Goal: Information Seeking & Learning: Learn about a topic

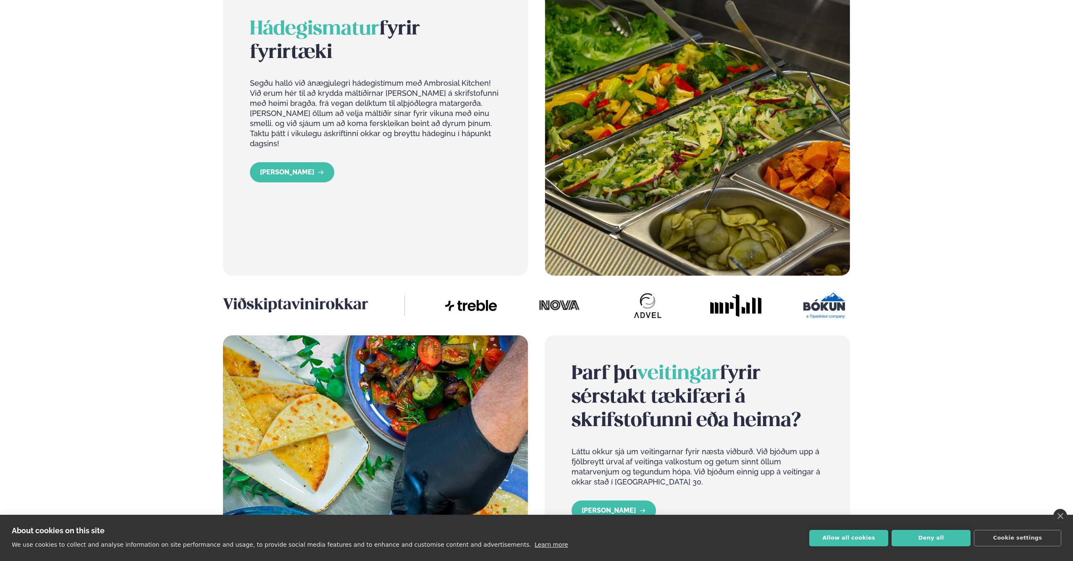
scroll to position [1098, 0]
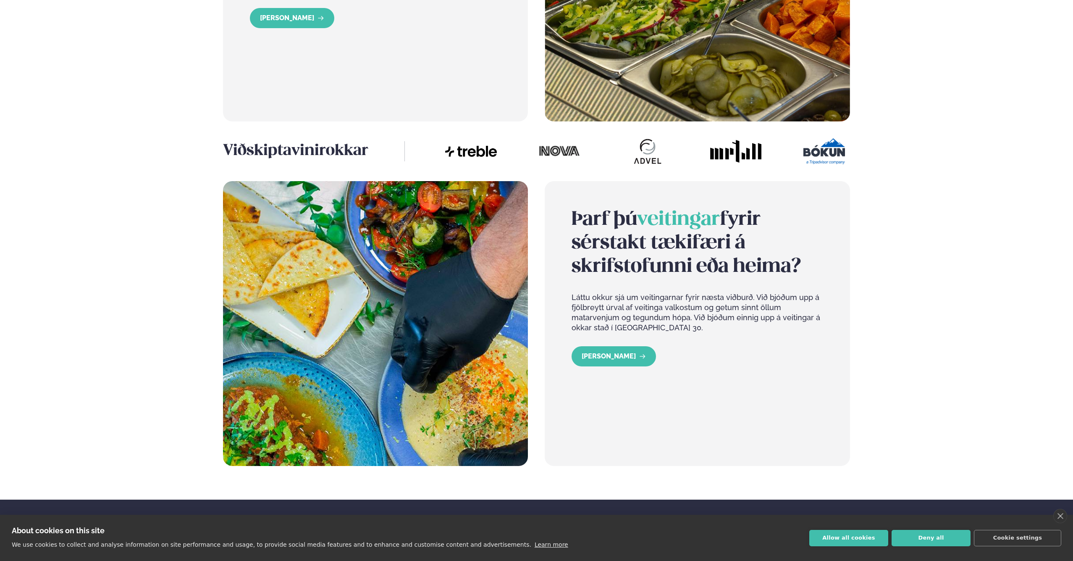
drag, startPoint x: 563, startPoint y: 218, endPoint x: 804, endPoint y: 257, distance: 243.5
click at [803, 257] on div "Þarf þú veitingar fyrir sérstakt tækifæri á skrifstofunni eða heima? Láttu okku…" at bounding box center [697, 323] width 305 height 285
click at [804, 257] on h2 "Þarf þú veitingar fyrir sérstakt tækifæri á skrifstofunni eða heima?" at bounding box center [697, 243] width 251 height 71
drag, startPoint x: 710, startPoint y: 324, endPoint x: 607, endPoint y: 298, distance: 106.2
click at [607, 298] on p "Láttu okkur sjá um veitingarnar fyrir næsta viðburð. Við bjóðum upp á fjölbreyt…" at bounding box center [697, 312] width 251 height 40
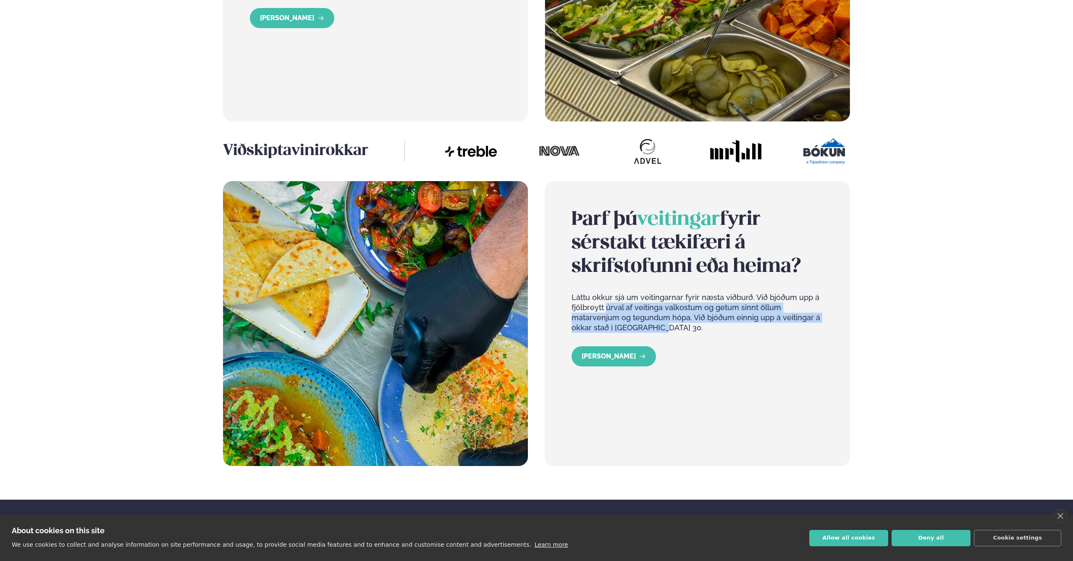
click at [607, 298] on p "Láttu okkur sjá um veitingarnar fyrir næsta viðburð. Við bjóðum upp á fjölbreyt…" at bounding box center [697, 312] width 251 height 40
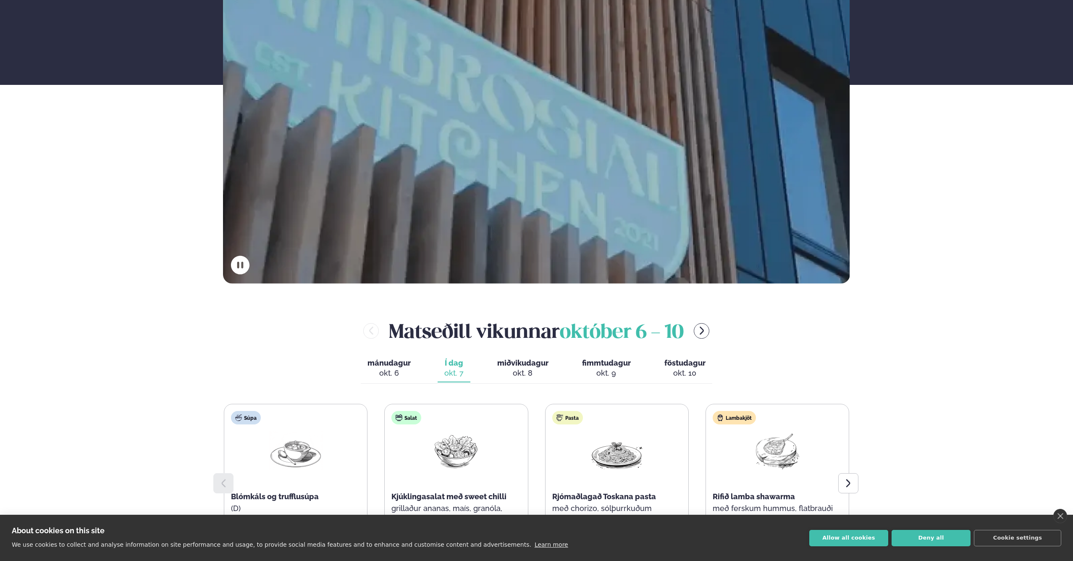
scroll to position [0, 0]
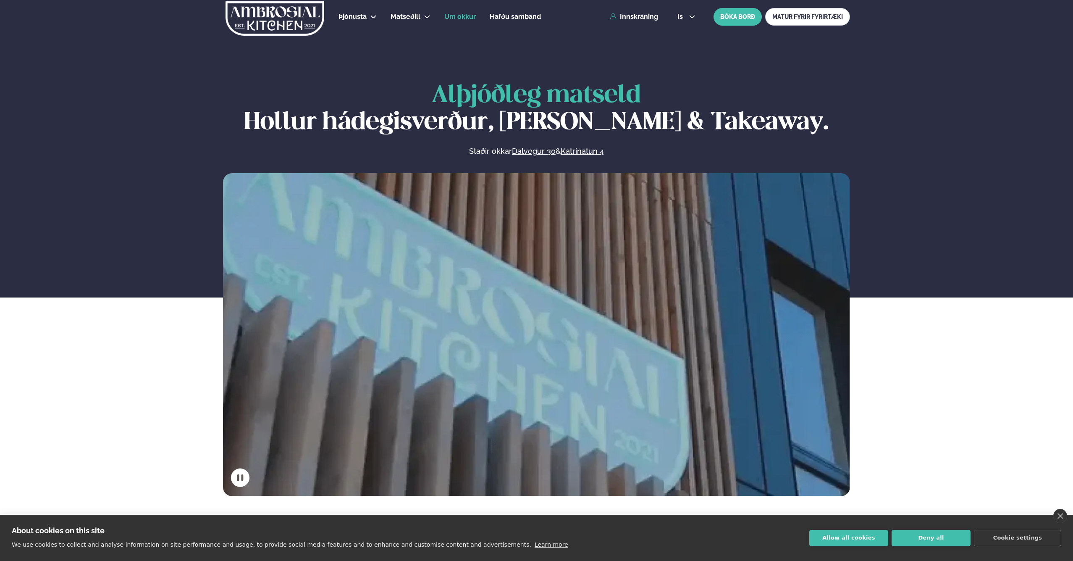
click at [475, 16] on span "Um okkur" at bounding box center [460, 17] width 32 height 8
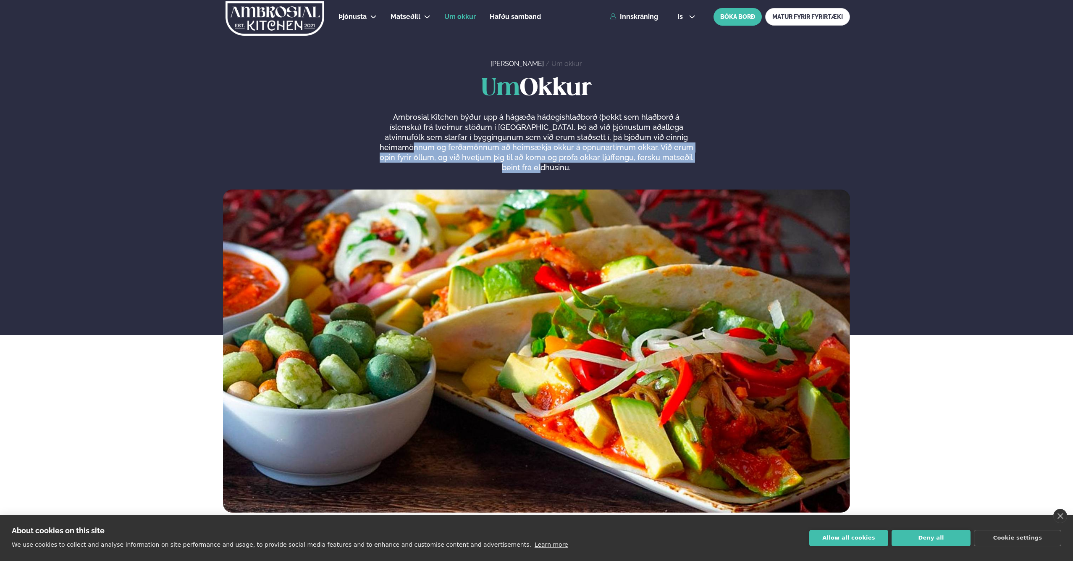
drag, startPoint x: 695, startPoint y: 154, endPoint x: 347, endPoint y: 147, distance: 348.3
click at [347, 147] on div "Um Okkur Ambrosial Kitchen býður upp á hágæða hádegishlaðborð (þekkt sem hlaðbo…" at bounding box center [536, 123] width 627 height 97
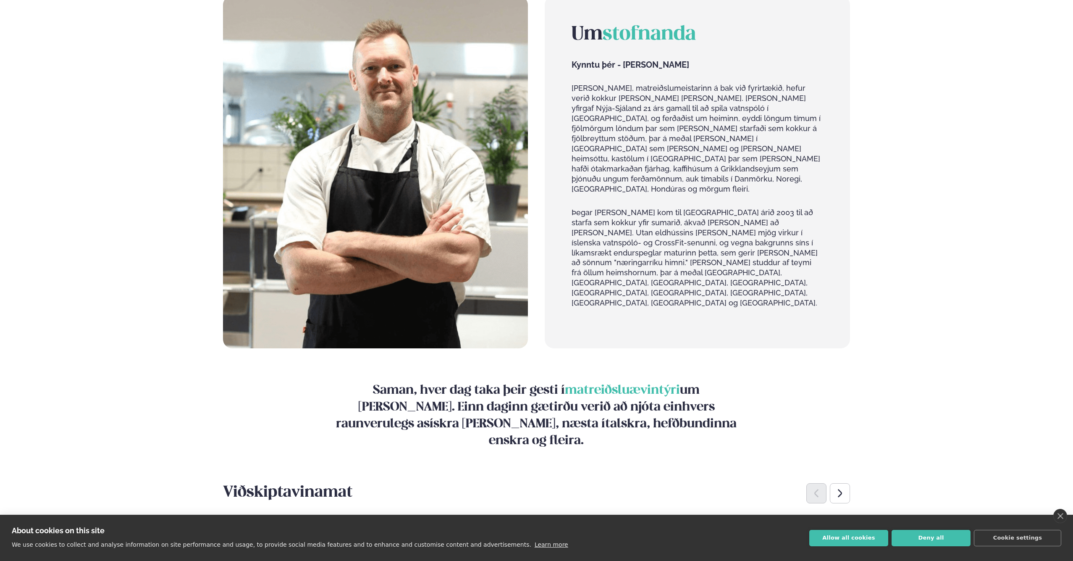
scroll to position [1044, 0]
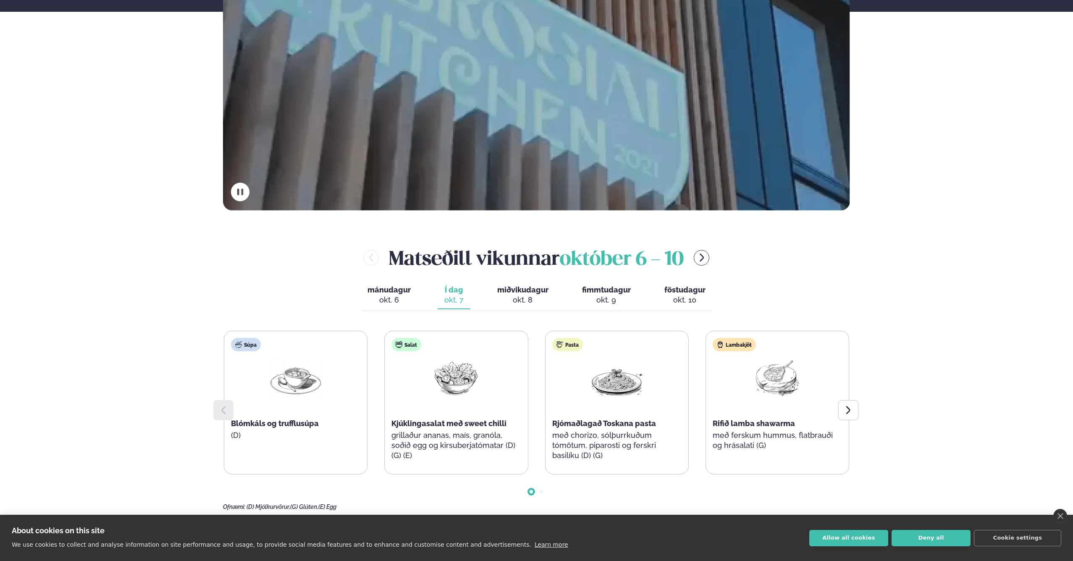
scroll to position [358, 0]
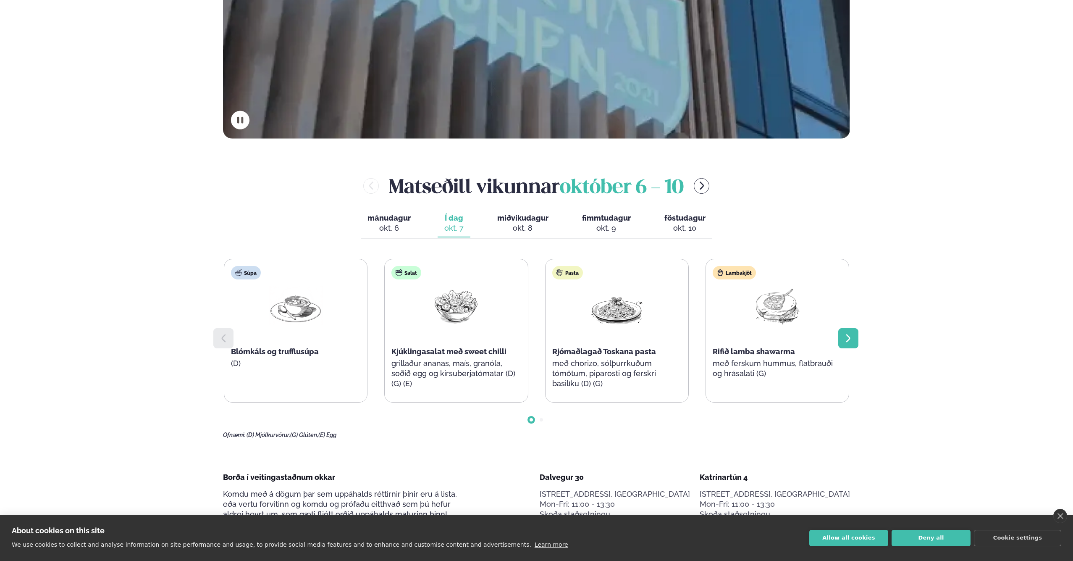
click at [841, 338] on div at bounding box center [849, 338] width 20 height 20
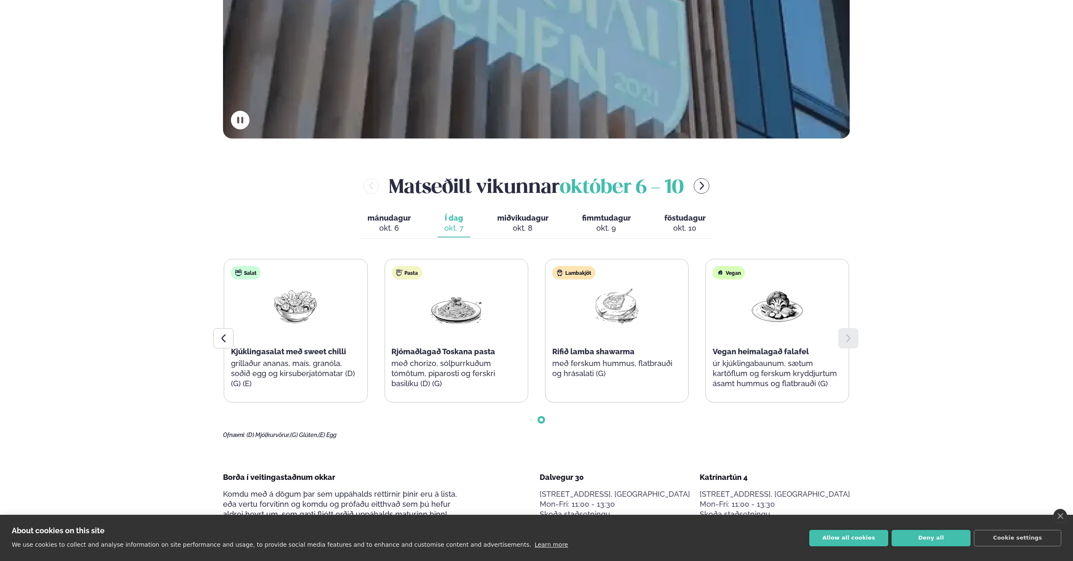
click at [844, 338] on icon at bounding box center [849, 338] width 10 height 10
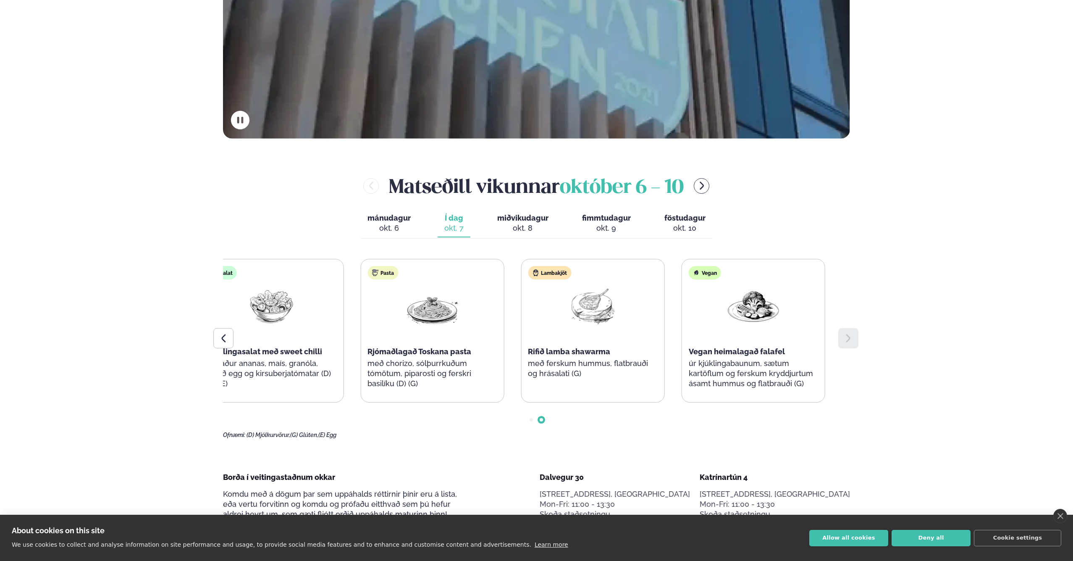
click at [779, 363] on p "úr kjúklingabaunum, sætum kartöflum og ferskum kryddjurtum ásamt hummus og flat…" at bounding box center [753, 373] width 129 height 30
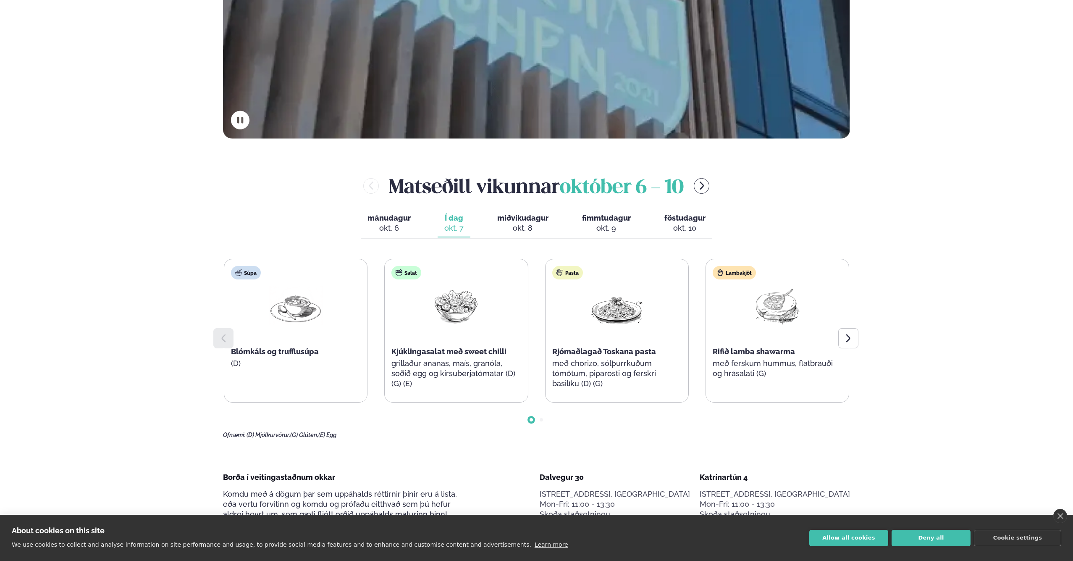
click at [779, 363] on p "með ferskum hummus, flatbrauði og hrásalati (G)" at bounding box center [777, 368] width 129 height 20
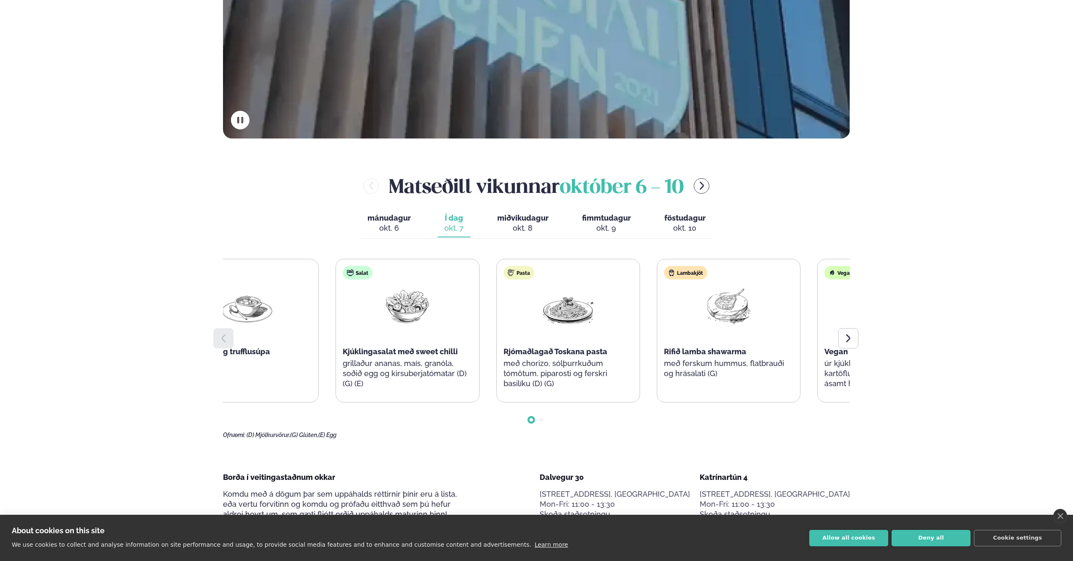
click at [700, 363] on p "með ferskum hummus, flatbrauði og hrásalati (G)" at bounding box center [728, 368] width 129 height 20
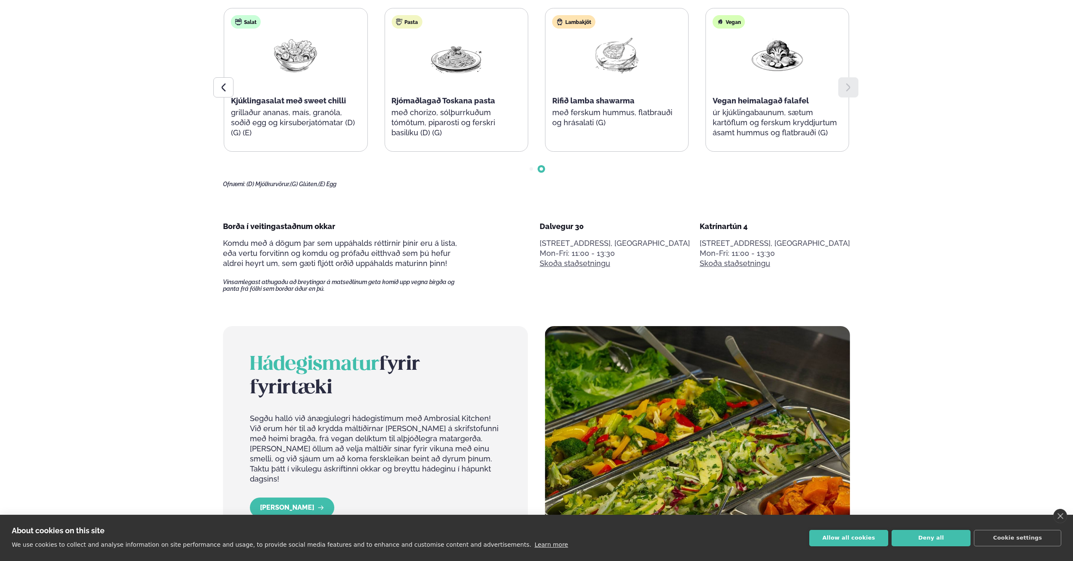
scroll to position [543, 0]
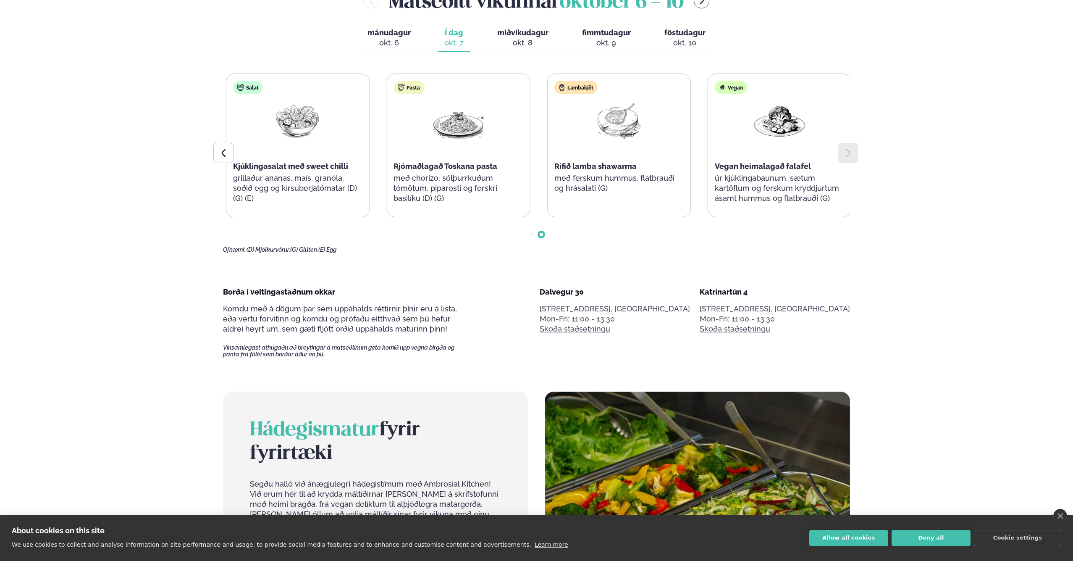
click at [530, 146] on div "Pasta Rjómaðlagað Toskana pasta með chorizo, sólþurrkuðum tómötum, piparosti og…" at bounding box center [458, 146] width 143 height 145
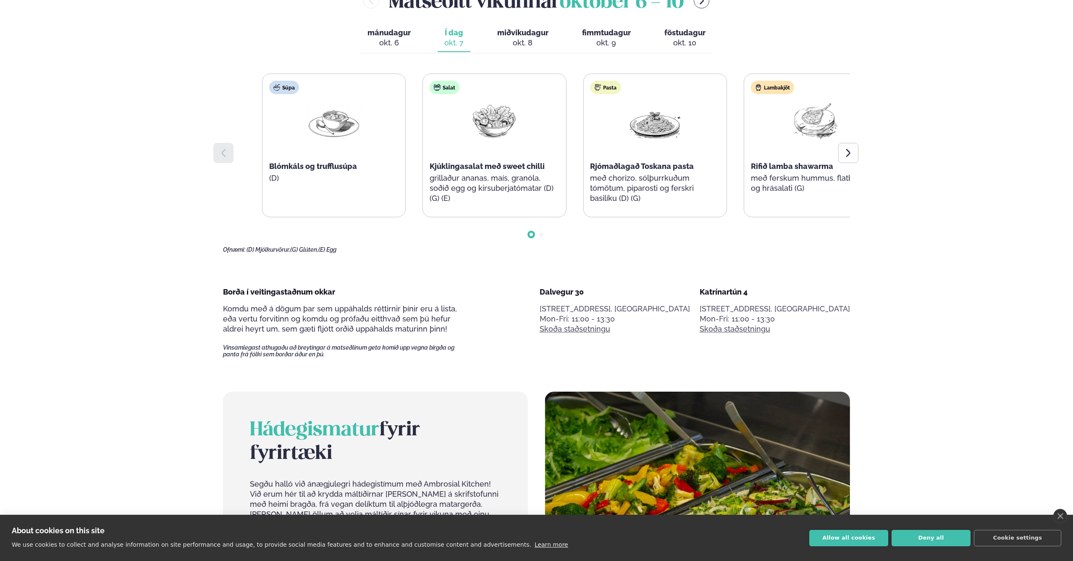
click at [704, 142] on div "Pasta Rjómaðlagað Toskana pasta með chorizo, sólþurrkuðum tómötum, piparosti og…" at bounding box center [655, 146] width 143 height 145
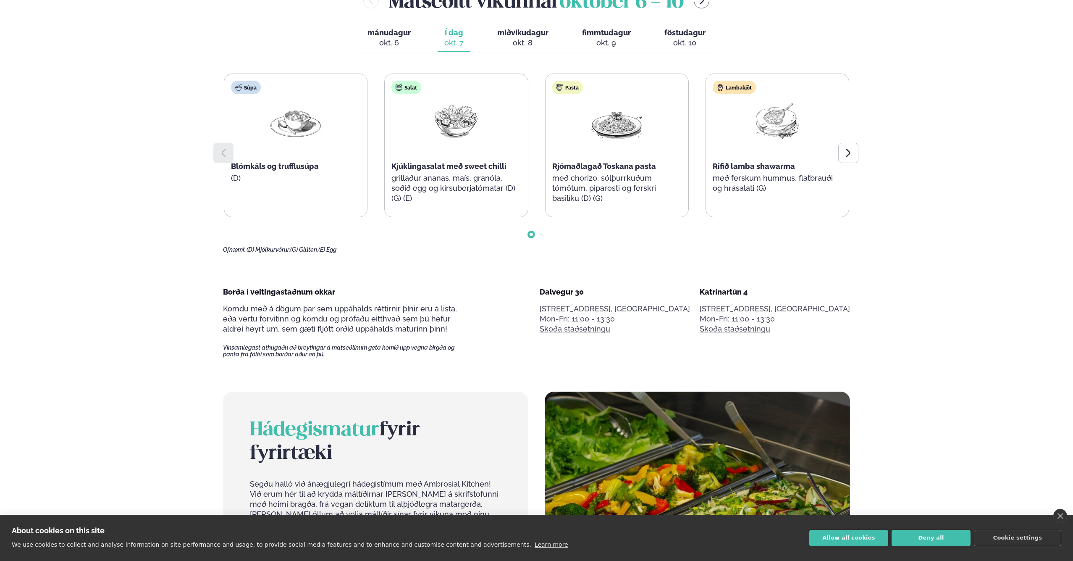
click at [543, 40] on div "okt. 8" at bounding box center [522, 43] width 51 height 10
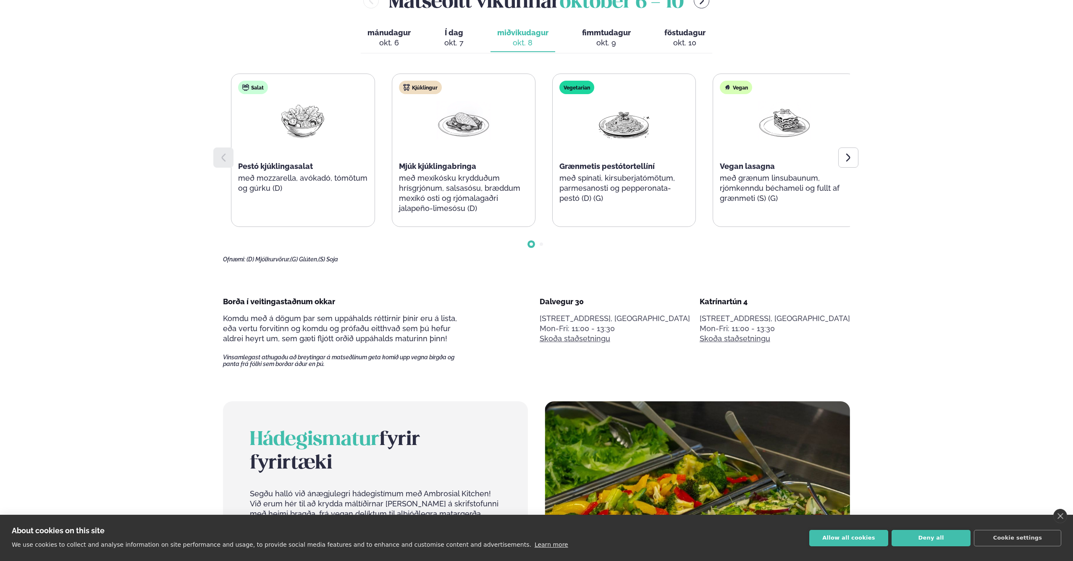
click at [468, 131] on img at bounding box center [464, 120] width 54 height 39
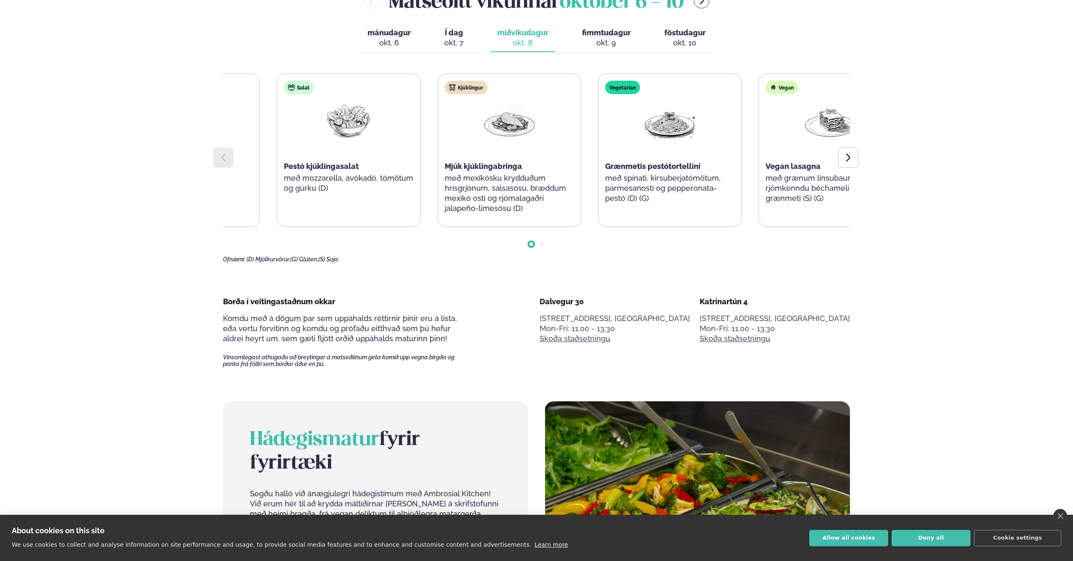
click at [489, 141] on div "Kjúklingur Mjúk kjúklingabringa með mexíkósku krydduðum hrísgrjónum, salsasósu,…" at bounding box center [509, 151] width 143 height 155
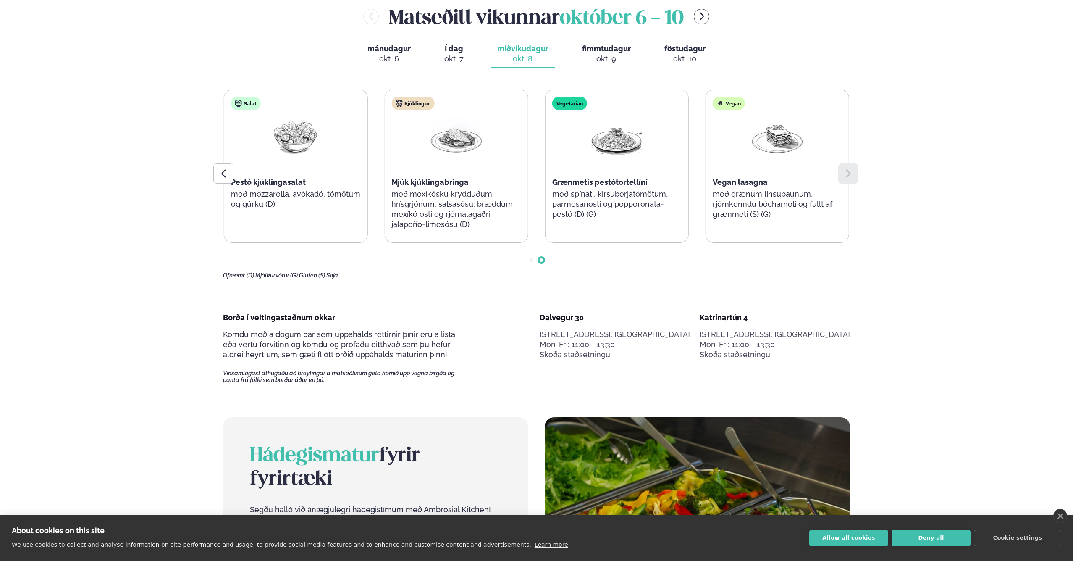
scroll to position [489, 0]
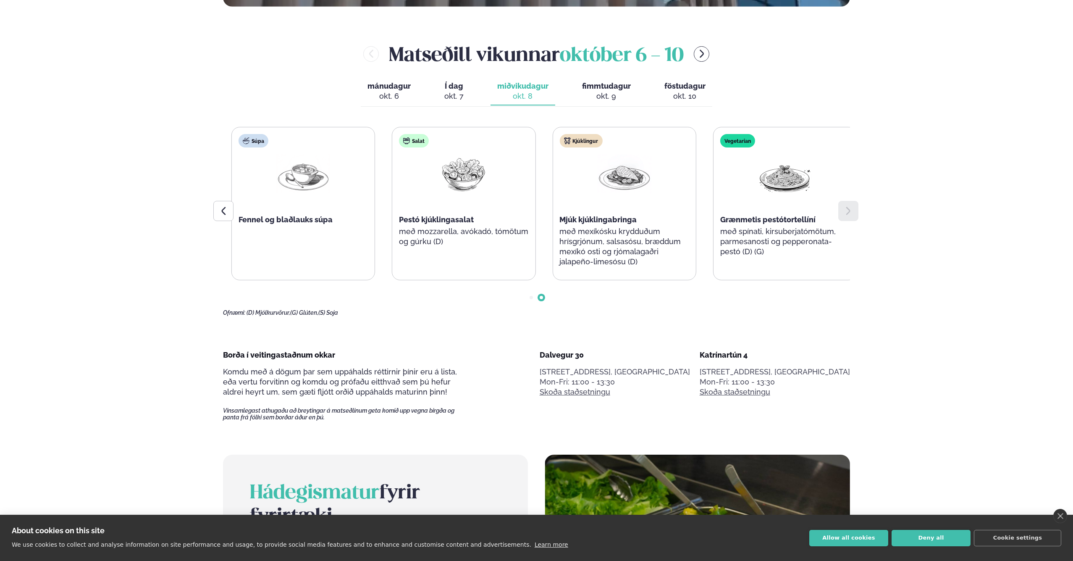
click at [696, 159] on div "Kjúklingur Mjúk kjúklingabringa með mexíkósku krydduðum hrísgrjónum, salsasósu,…" at bounding box center [624, 204] width 143 height 155
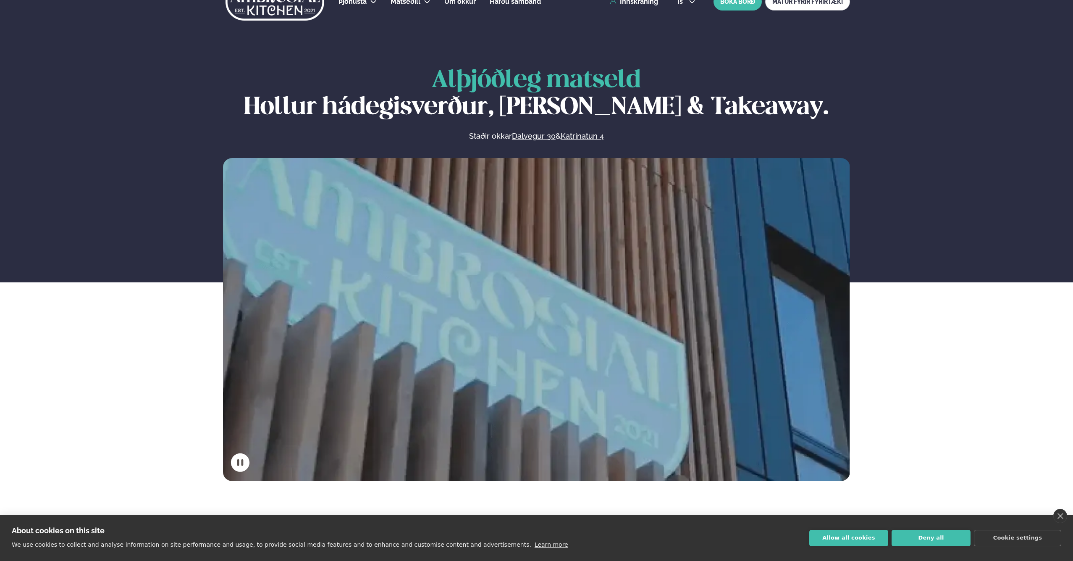
scroll to position [64, 0]
